Goal: Navigation & Orientation: Find specific page/section

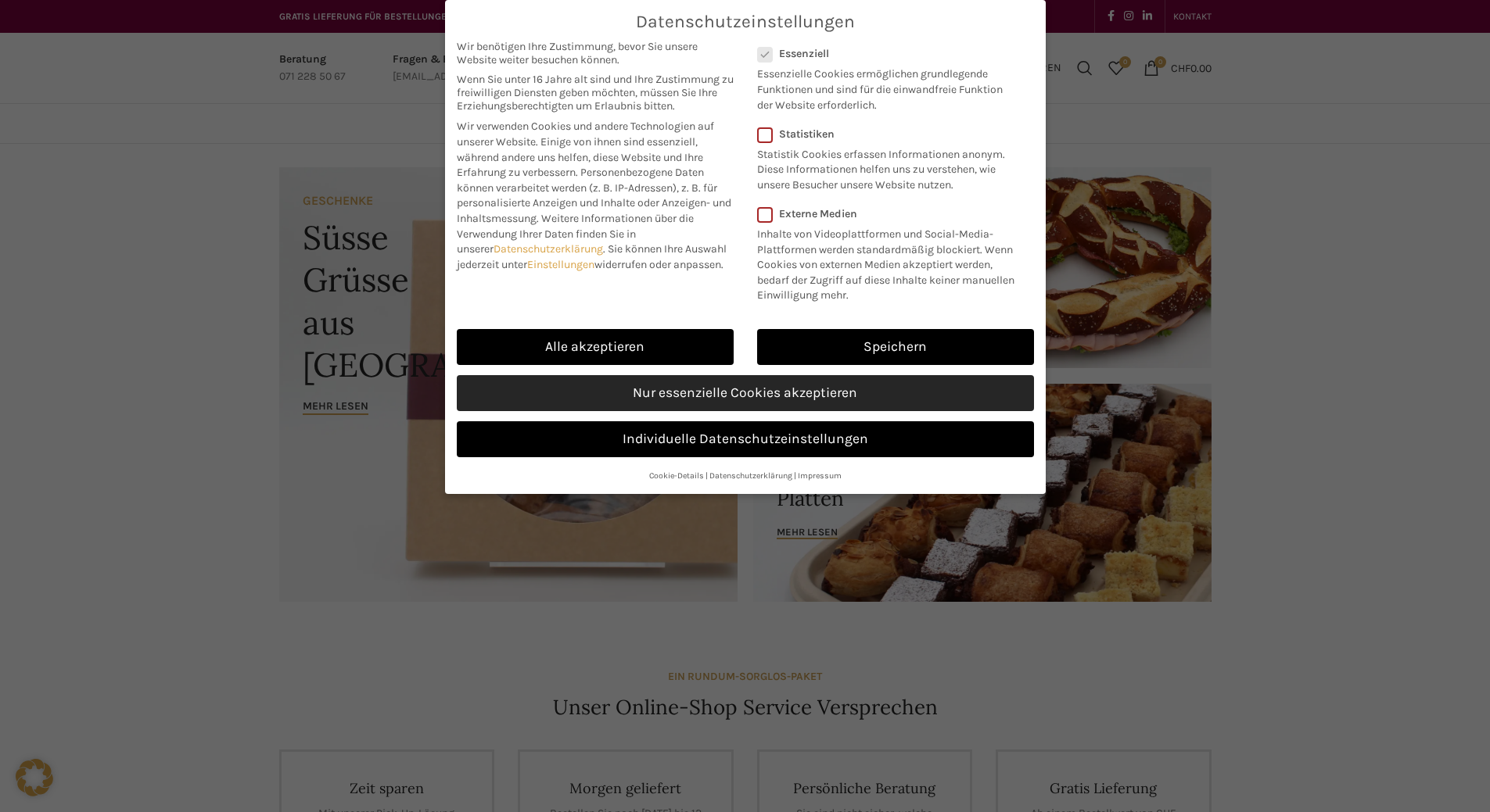
click at [768, 383] on link "Nur essenzielle Cookies akzeptieren" at bounding box center [745, 393] width 577 height 36
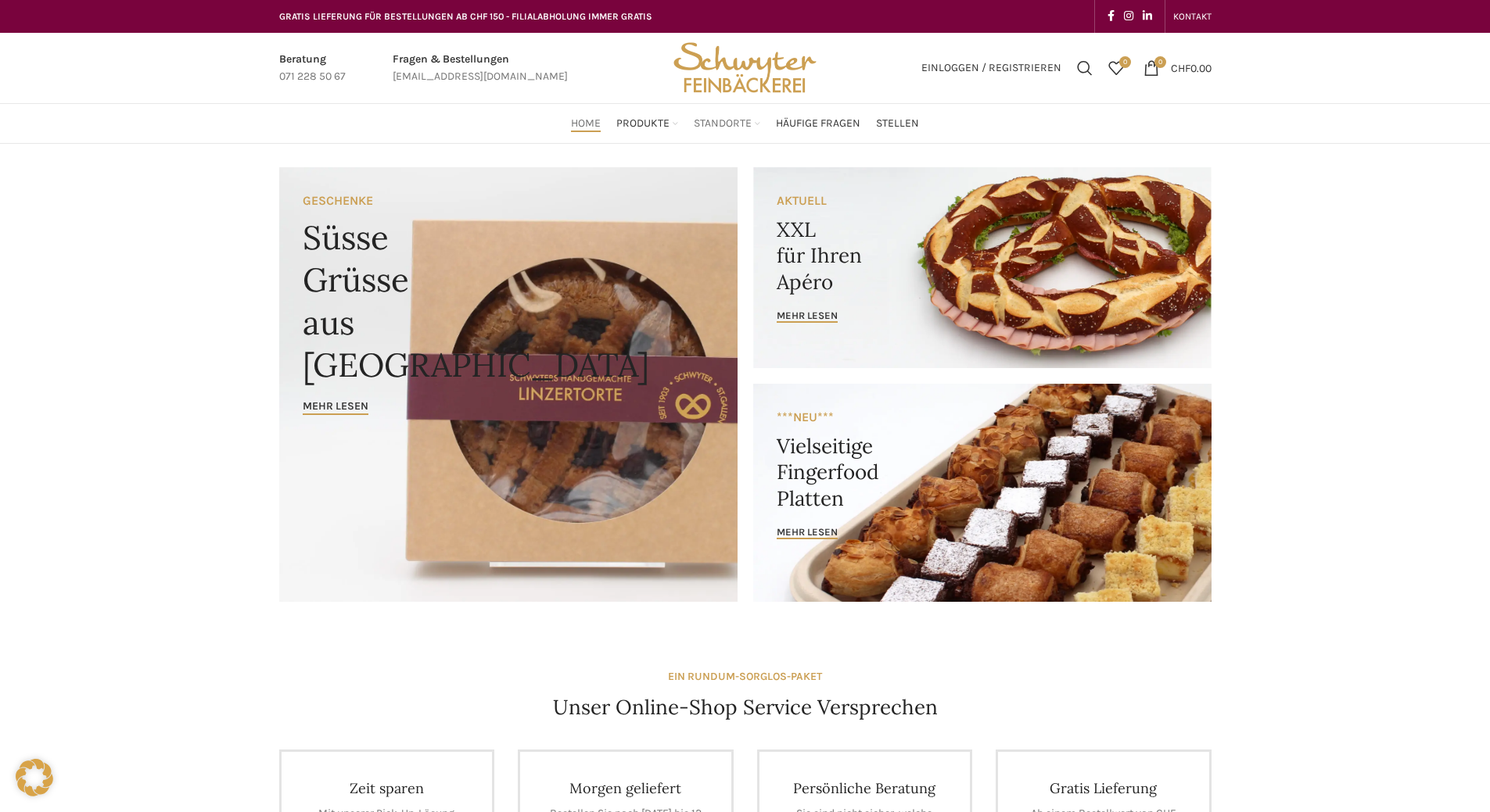
click at [728, 124] on span "Standorte" at bounding box center [722, 124] width 58 height 15
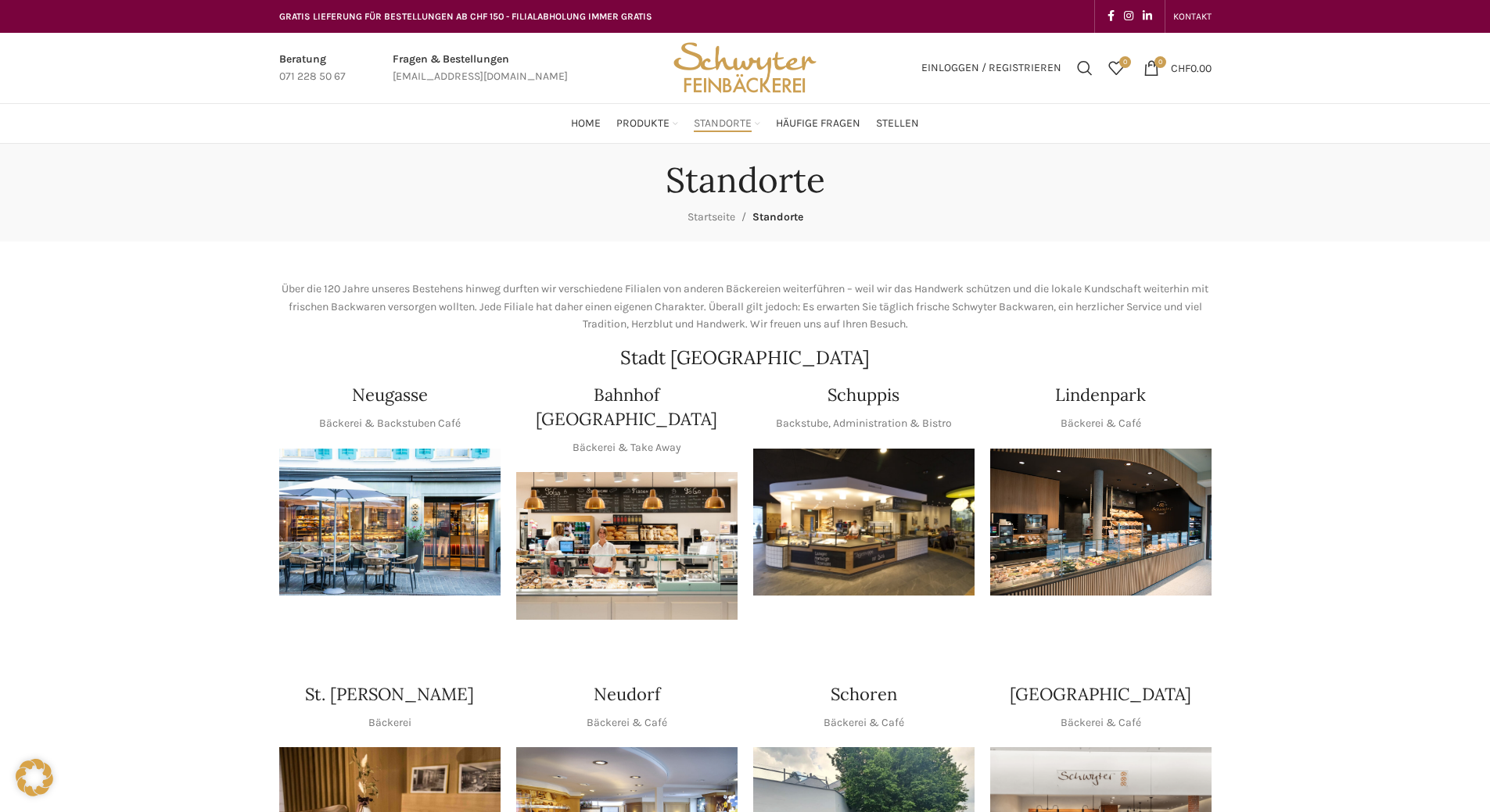
click at [389, 504] on img at bounding box center [390, 522] width 222 height 148
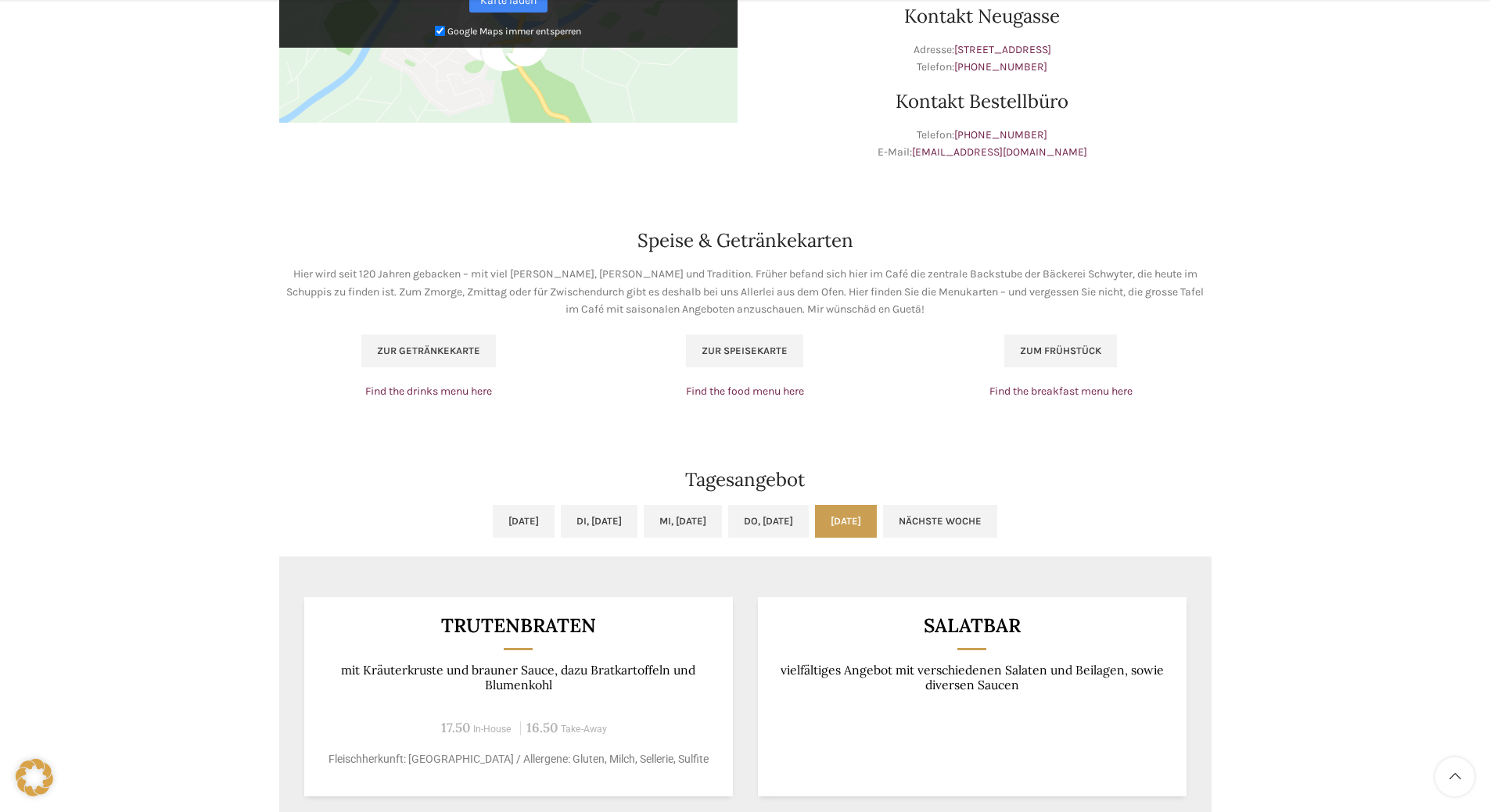
scroll to position [888, 0]
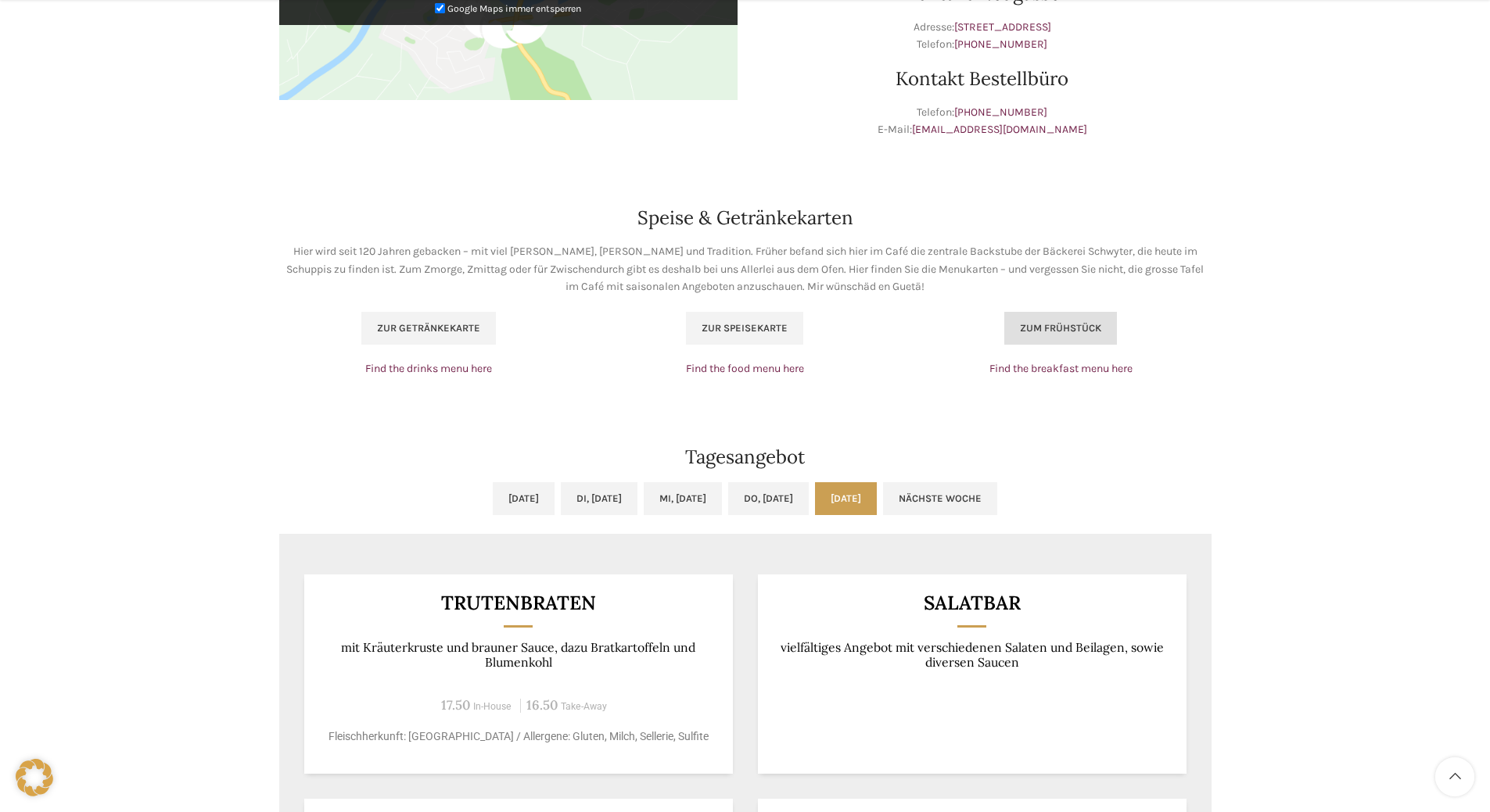
click at [1068, 322] on span "Zum Frühstück" at bounding box center [1061, 328] width 81 height 13
